Goal: Find specific page/section: Find specific page/section

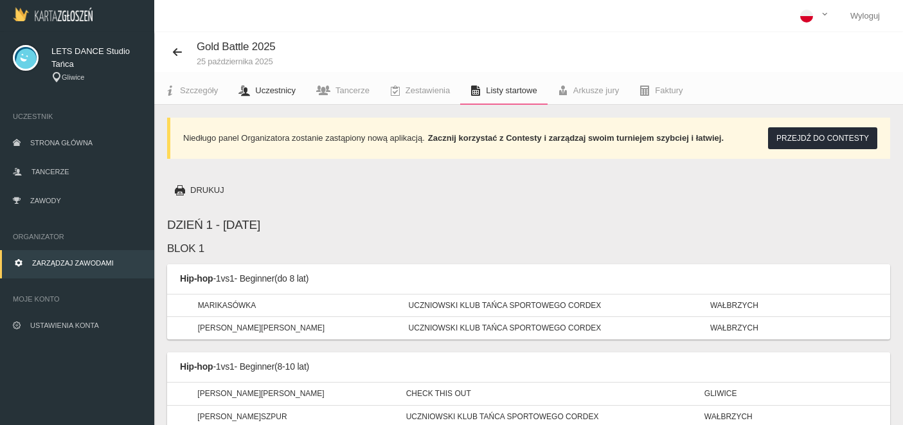
click at [280, 92] on span "Uczestnicy" at bounding box center [275, 90] width 40 height 10
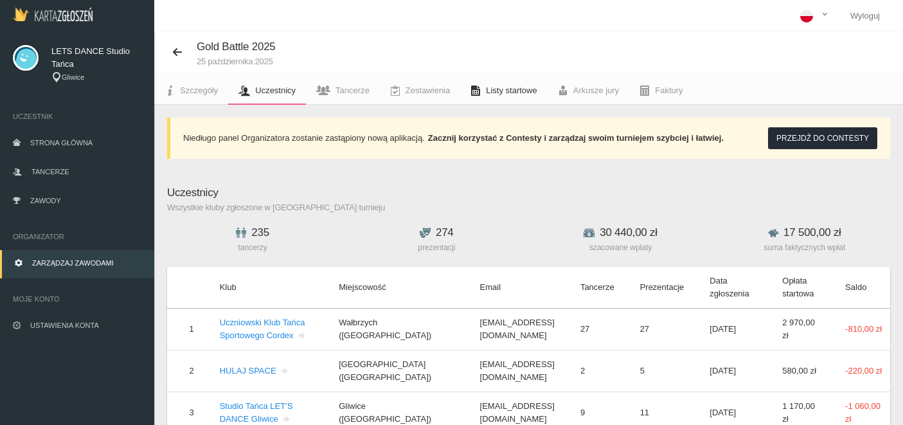
click at [508, 92] on span "Listy startowe" at bounding box center [511, 90] width 51 height 10
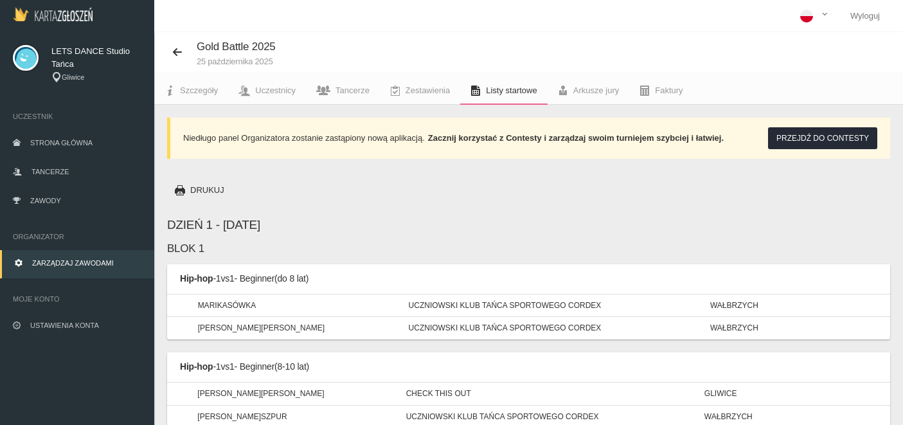
click at [231, 303] on p "[PERSON_NAME]" at bounding box center [290, 305] width 185 height 12
click at [353, 98] on link "Tancerze" at bounding box center [343, 90] width 74 height 28
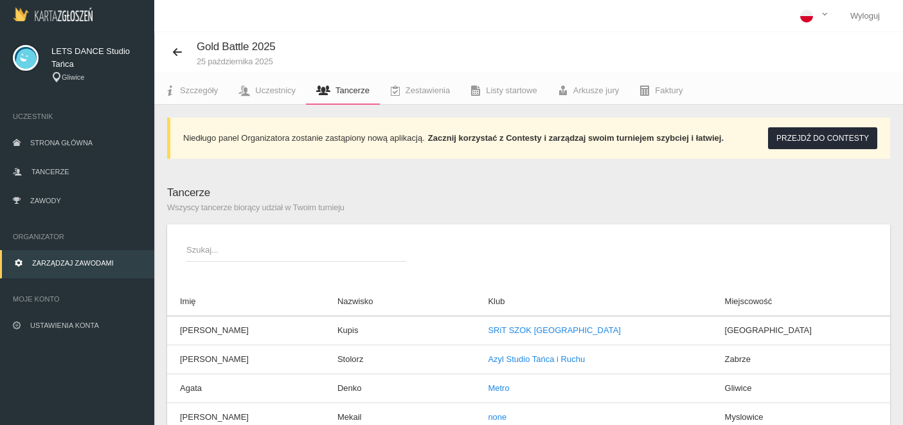
click at [277, 248] on span "Szukaj..." at bounding box center [289, 250] width 207 height 13
click at [277, 248] on input "Szukaj..." at bounding box center [296, 249] width 220 height 24
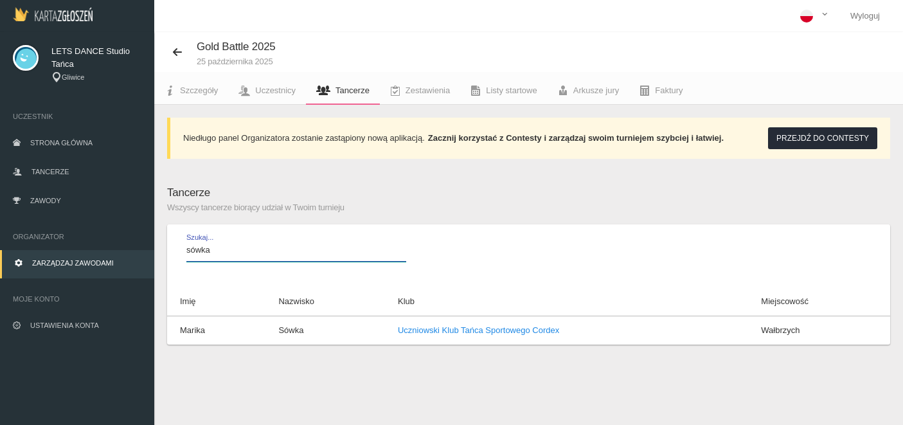
type input "sówka"
click at [503, 332] on link "Uczniowski Klub Tańca Sportowego Cordex" at bounding box center [478, 330] width 161 height 10
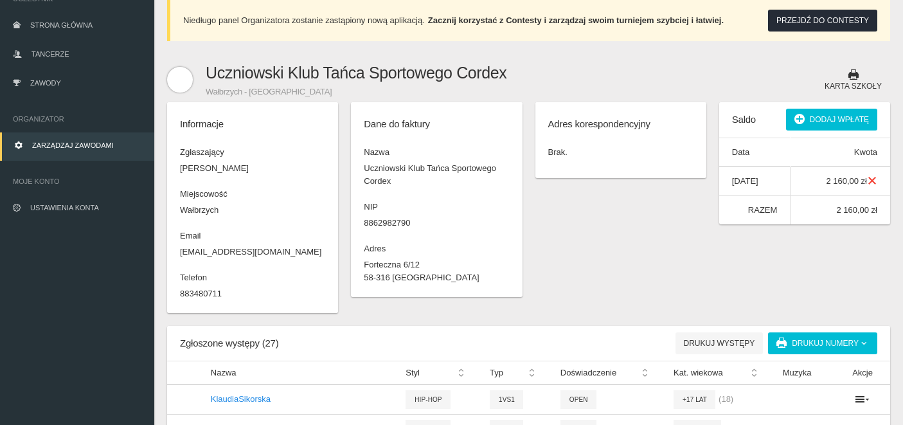
scroll to position [120, 0]
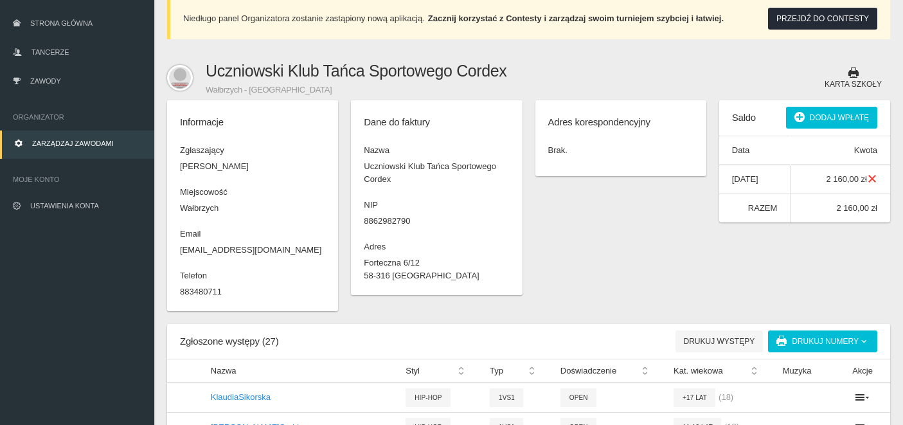
click at [199, 292] on dd "883480711" at bounding box center [252, 291] width 145 height 13
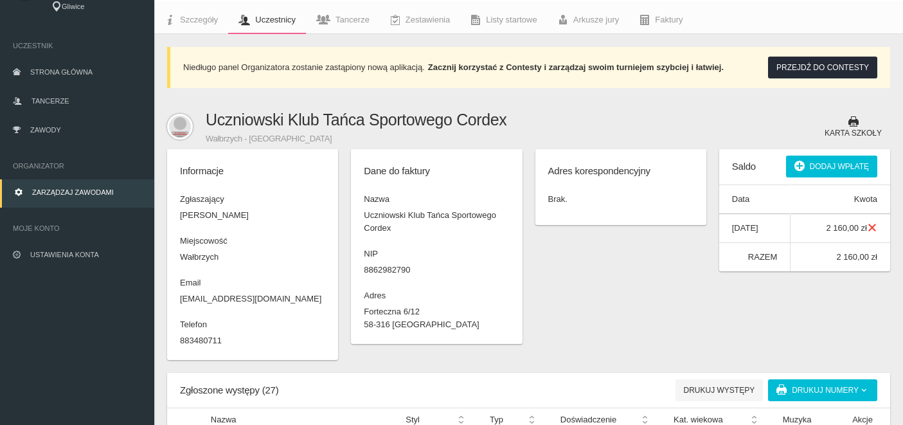
scroll to position [0, 0]
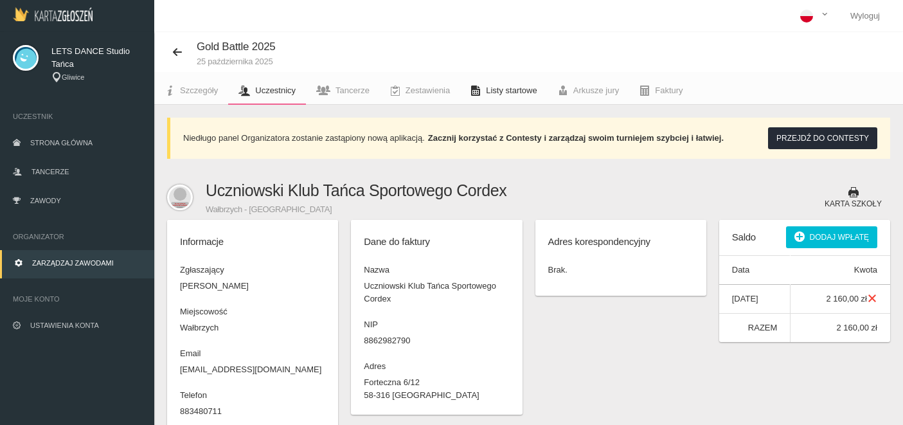
click at [519, 96] on link "Listy startowe" at bounding box center [503, 90] width 87 height 28
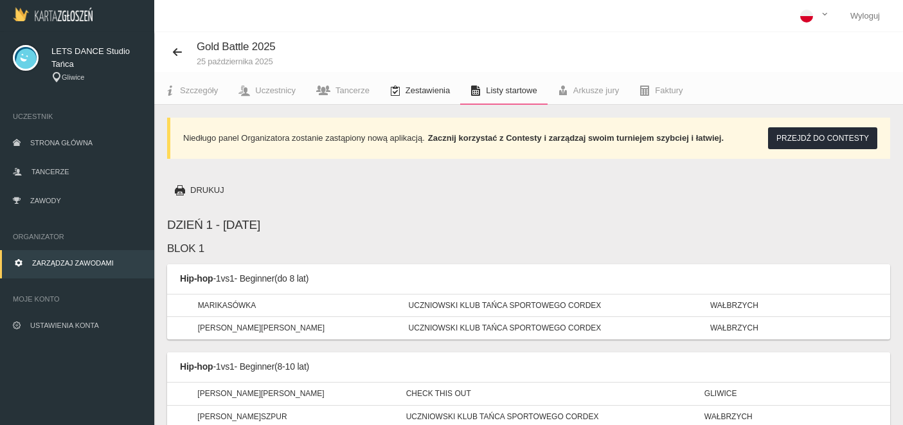
click at [423, 95] on span "Zestawienia" at bounding box center [428, 90] width 44 height 10
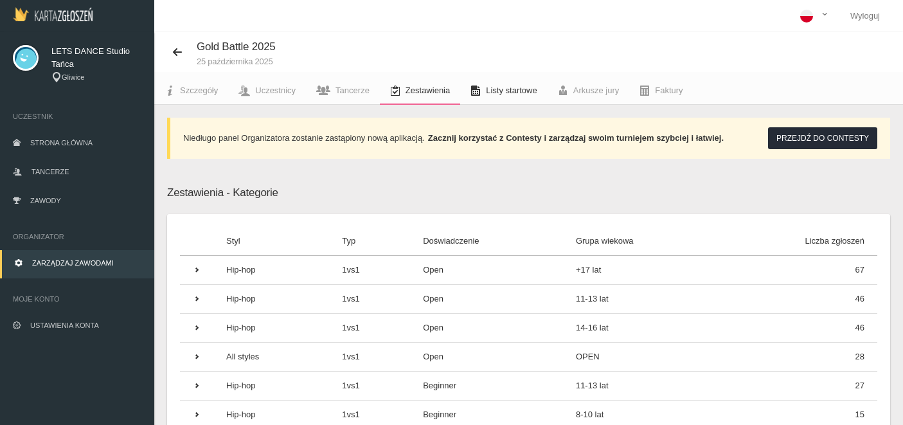
click at [504, 92] on span "Listy startowe" at bounding box center [511, 90] width 51 height 10
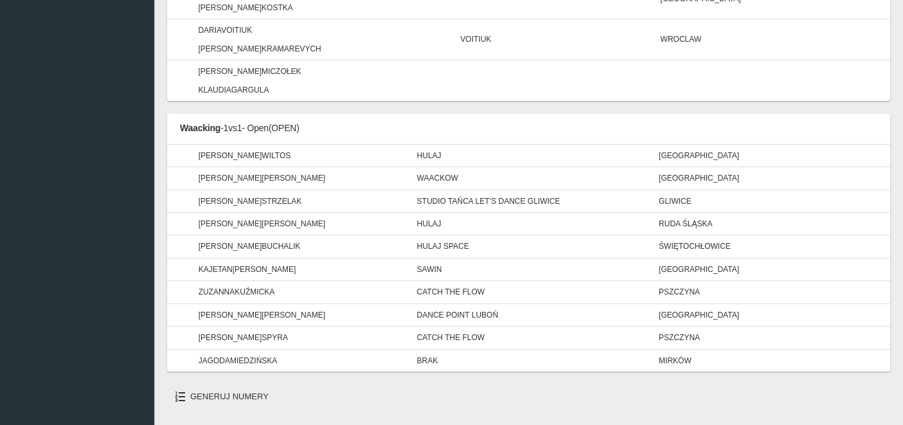
scroll to position [6937, 0]
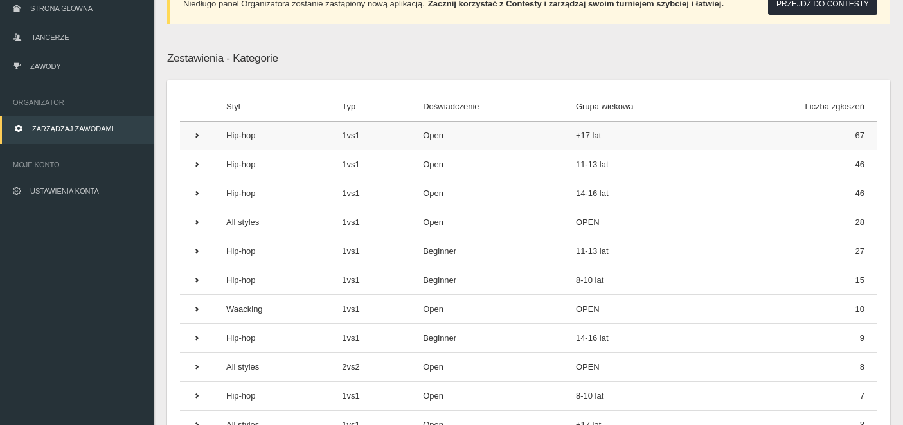
scroll to position [133, 0]
